Goal: Task Accomplishment & Management: Complete application form

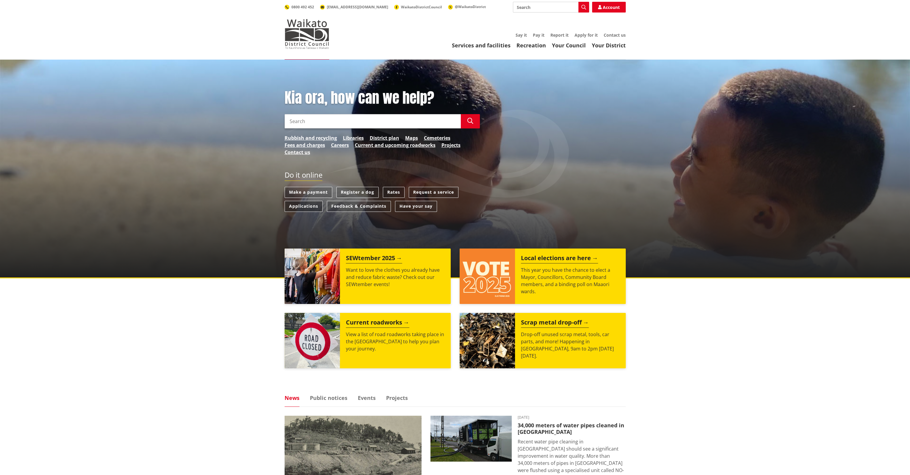
click at [306, 207] on link "Applications" at bounding box center [304, 206] width 38 height 11
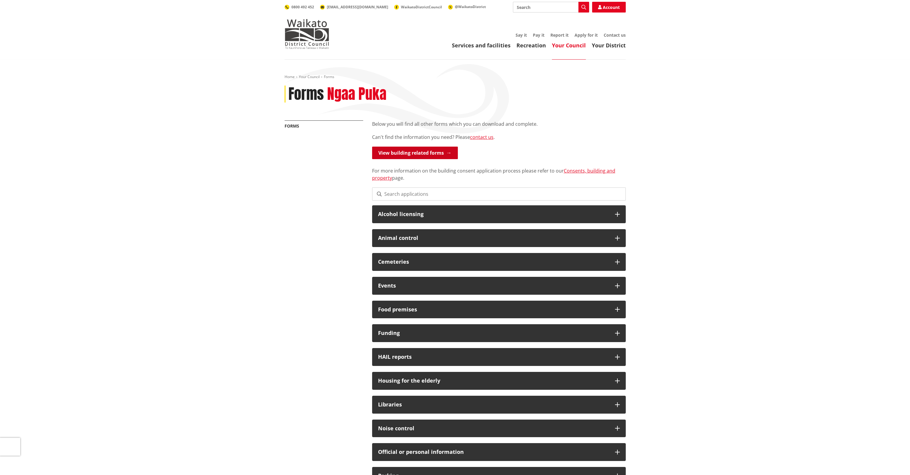
click at [394, 155] on link "View building related forms" at bounding box center [415, 152] width 86 height 13
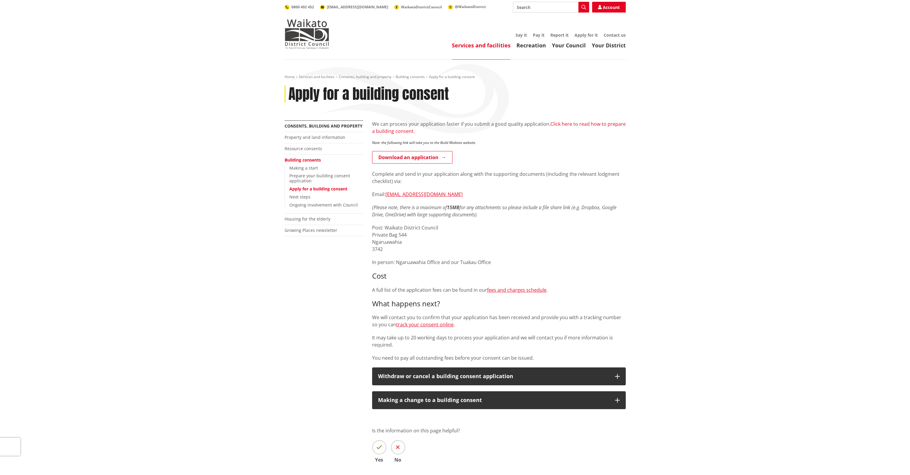
click at [398, 130] on link "Click here to read how to prepare a building consent." at bounding box center [499, 128] width 254 height 14
click at [400, 156] on link "Download an application" at bounding box center [412, 157] width 80 height 13
